Goal: Information Seeking & Learning: Learn about a topic

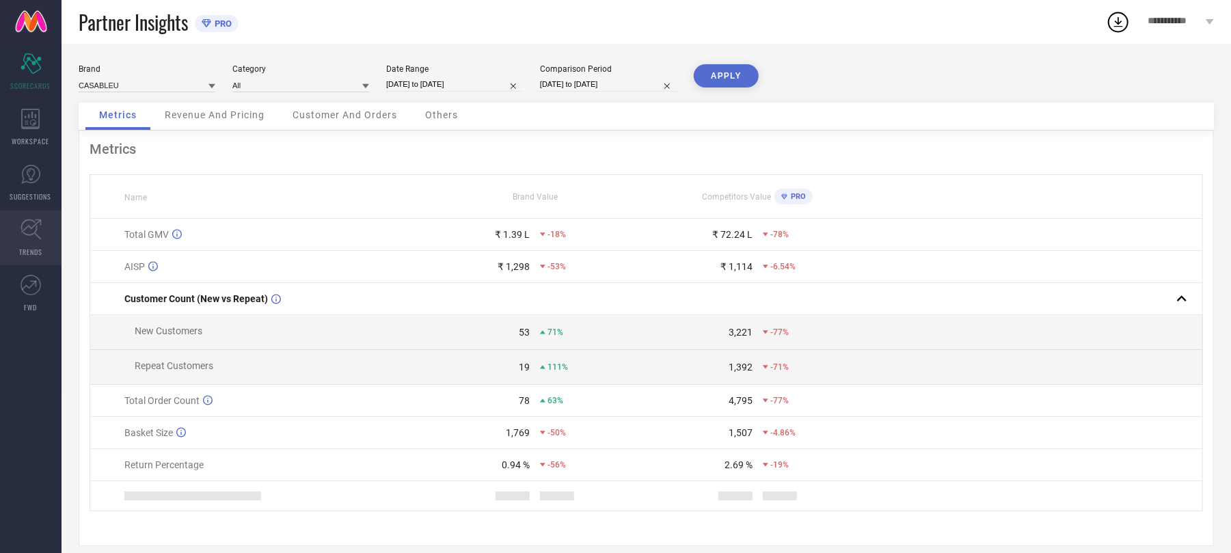
click at [30, 227] on icon at bounding box center [31, 229] width 21 height 21
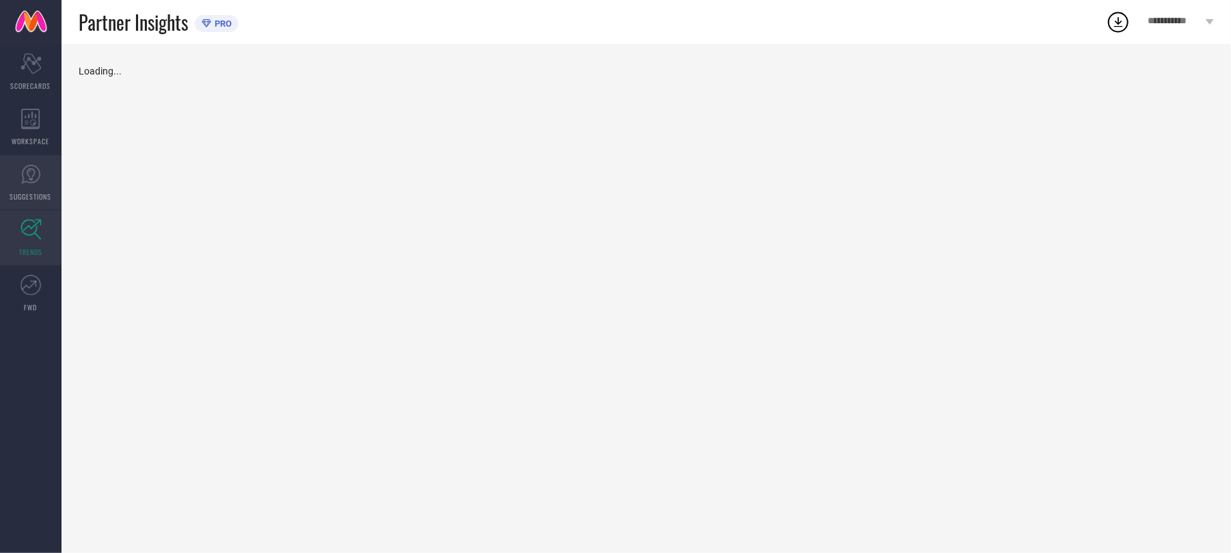
click at [47, 169] on link "SUGGESTIONS" at bounding box center [31, 182] width 62 height 55
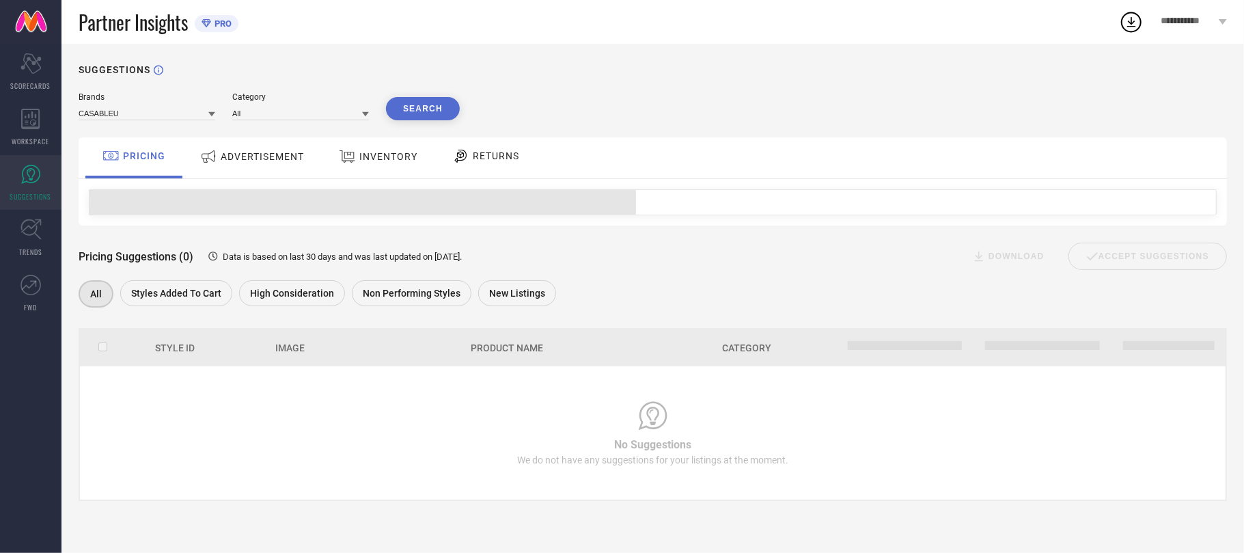
click at [290, 156] on span "ADVERTISEMENT" at bounding box center [262, 156] width 83 height 11
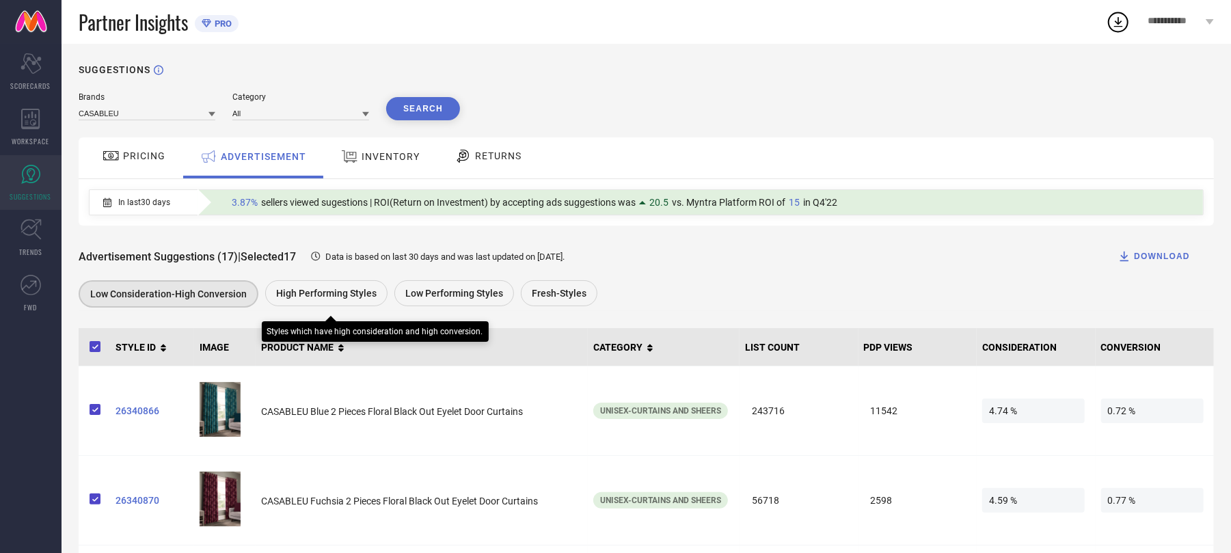
click at [305, 290] on span "High Performing Styles" at bounding box center [326, 293] width 100 height 11
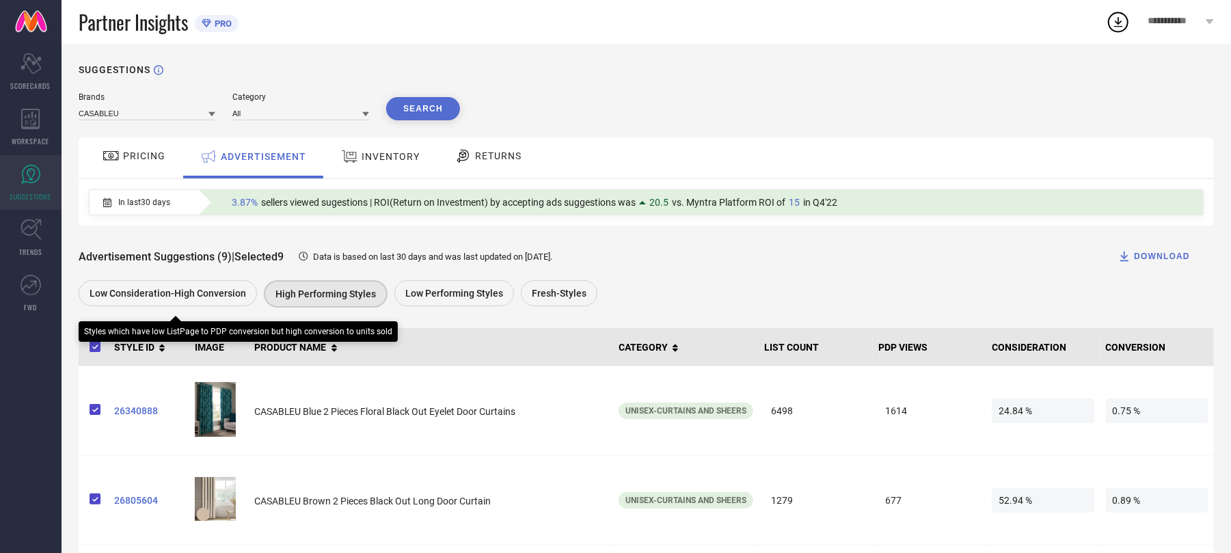
click at [140, 299] on span "Low Consideration-High Conversion" at bounding box center [168, 293] width 156 height 11
